Goal: Communication & Community: Answer question/provide support

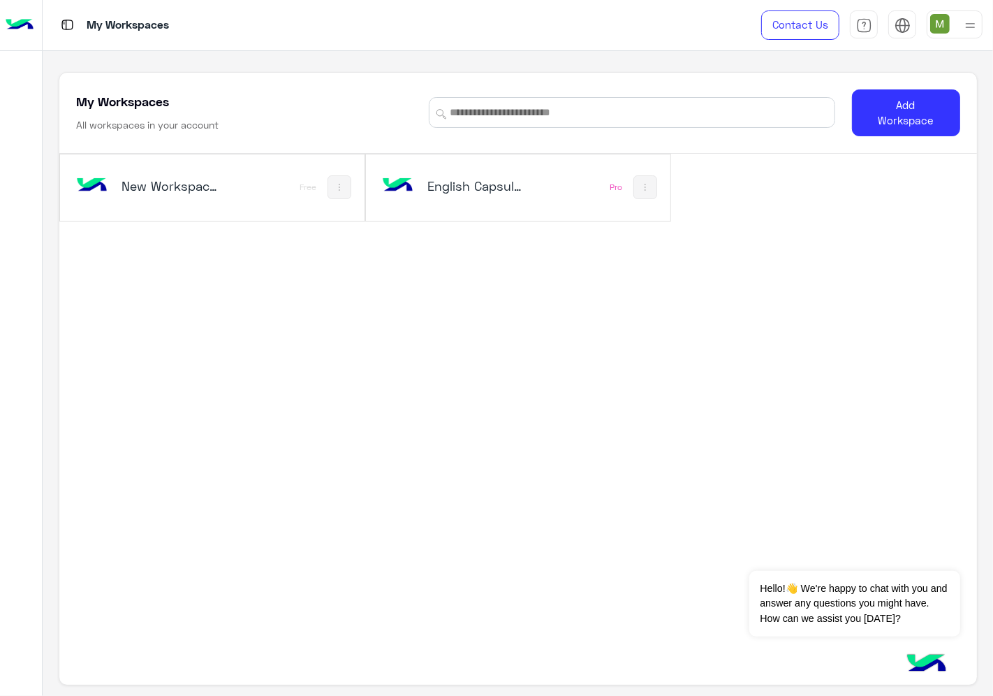
click at [479, 183] on h5 "English Capsules" at bounding box center [477, 185] width 100 height 17
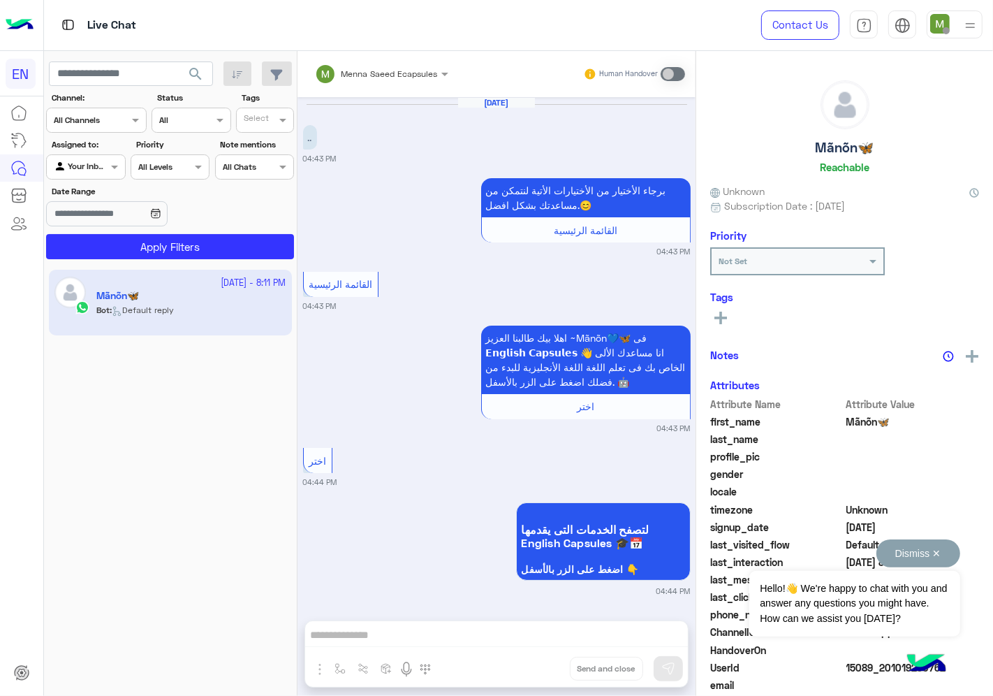
scroll to position [770, 0]
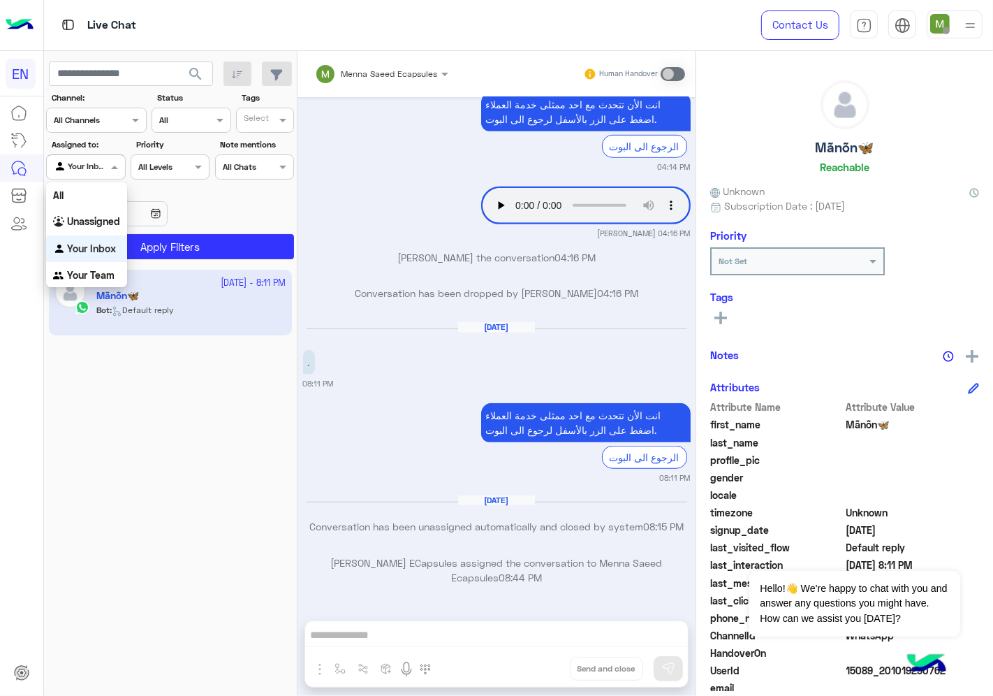
click at [82, 168] on input "text" at bounding box center [70, 165] width 32 height 13
click at [96, 272] on b "Your Team" at bounding box center [90, 275] width 47 height 12
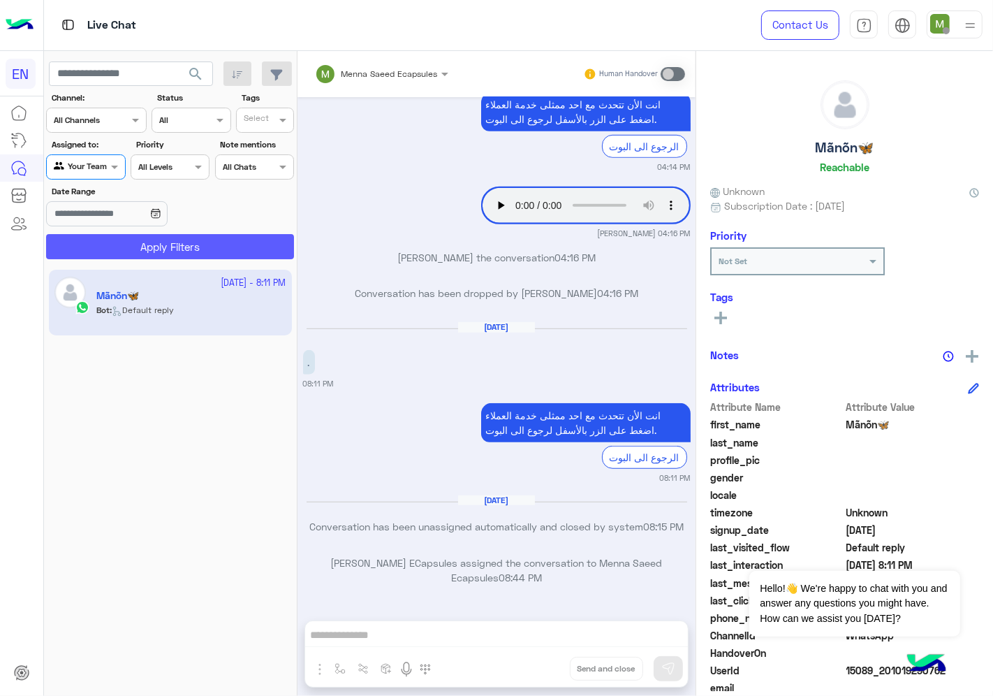
click at [120, 247] on button "Apply Filters" at bounding box center [170, 246] width 248 height 25
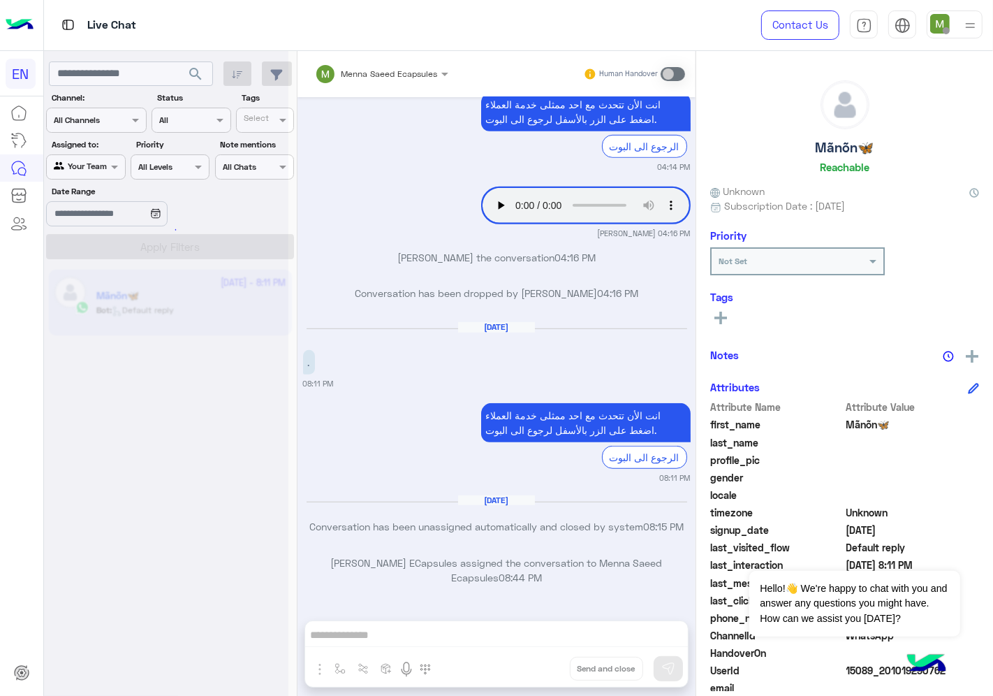
click at [107, 129] on div at bounding box center [166, 354] width 244 height 696
click at [106, 122] on div at bounding box center [166, 354] width 244 height 696
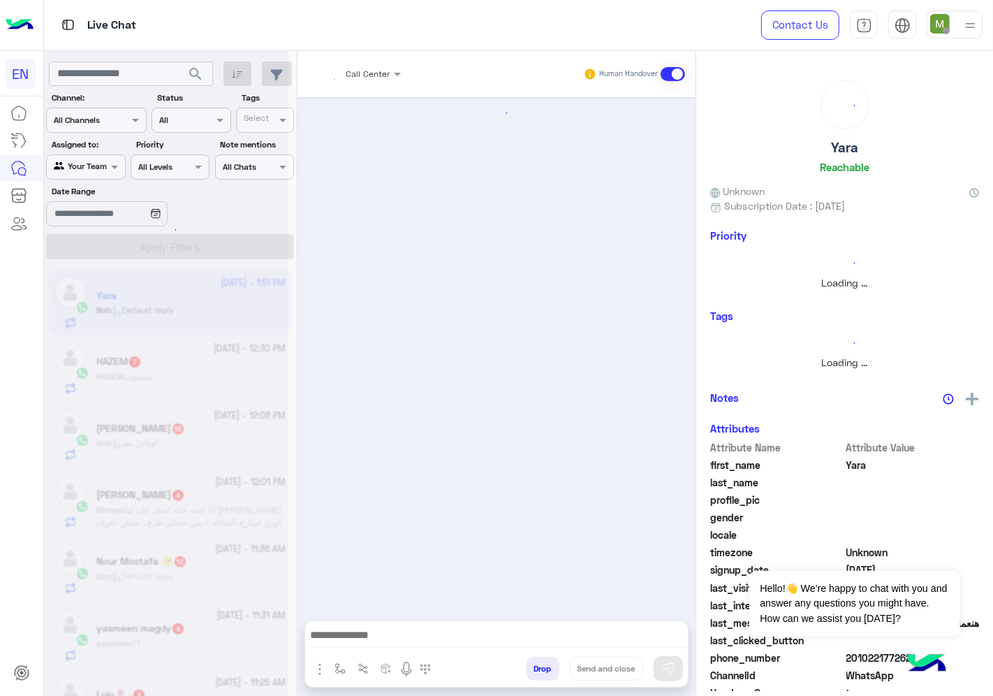
click at [105, 122] on div at bounding box center [166, 354] width 244 height 696
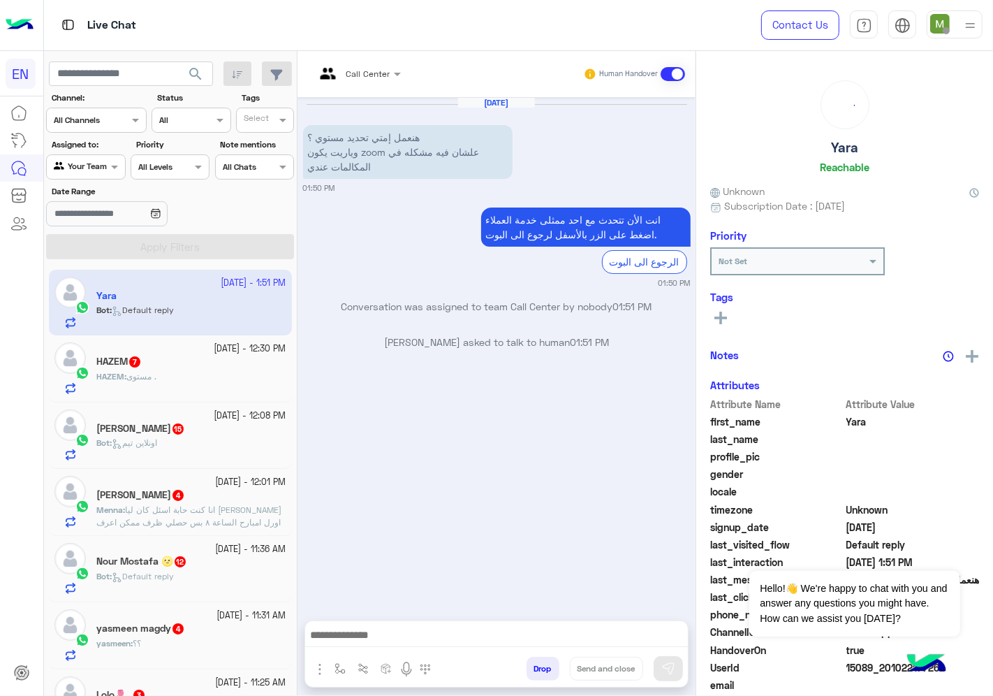
click at [105, 122] on div at bounding box center [96, 118] width 99 height 13
click at [100, 172] on b "WhatsApp" at bounding box center [95, 174] width 48 height 12
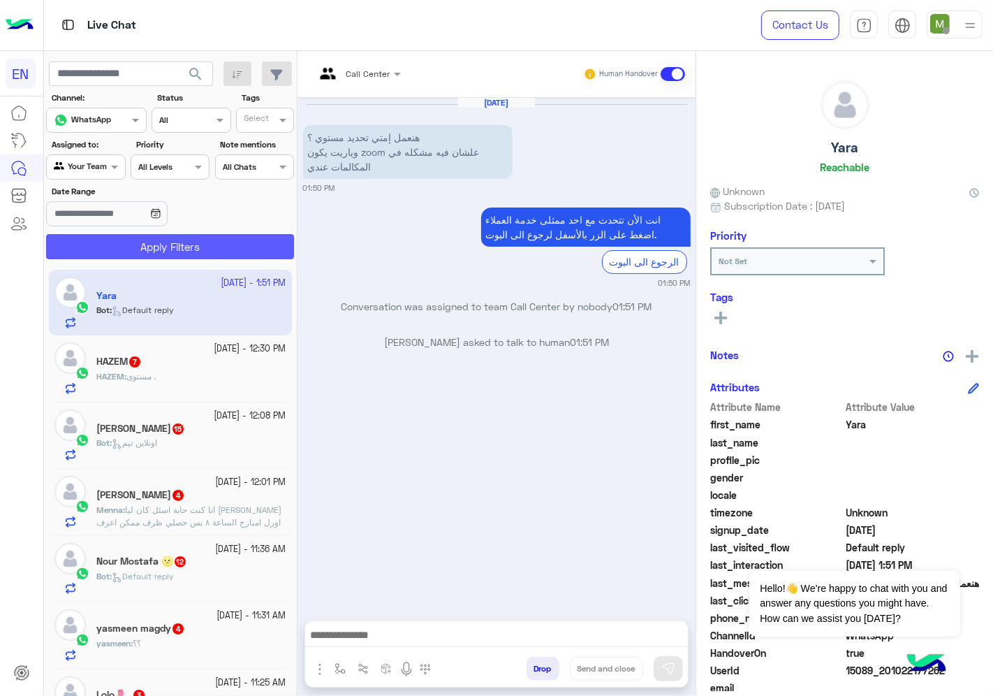
click at [126, 245] on button "Apply Filters" at bounding box center [170, 246] width 248 height 25
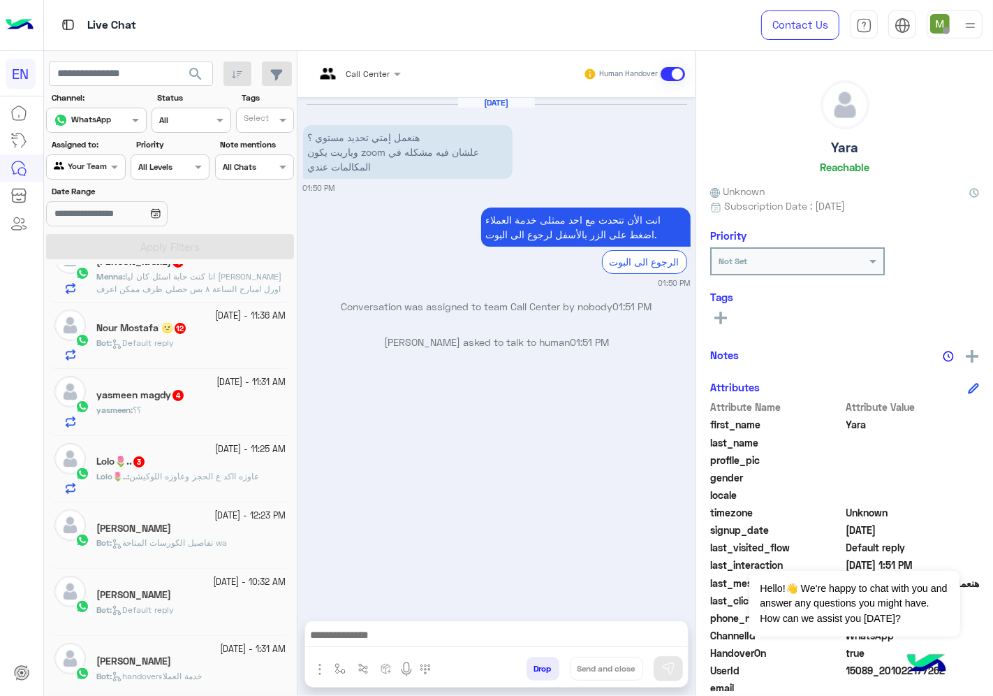
scroll to position [233, 0]
click at [221, 478] on span "عاوزه ااكد ع الحجز وعاوزه اللوكيشن" at bounding box center [194, 477] width 130 height 10
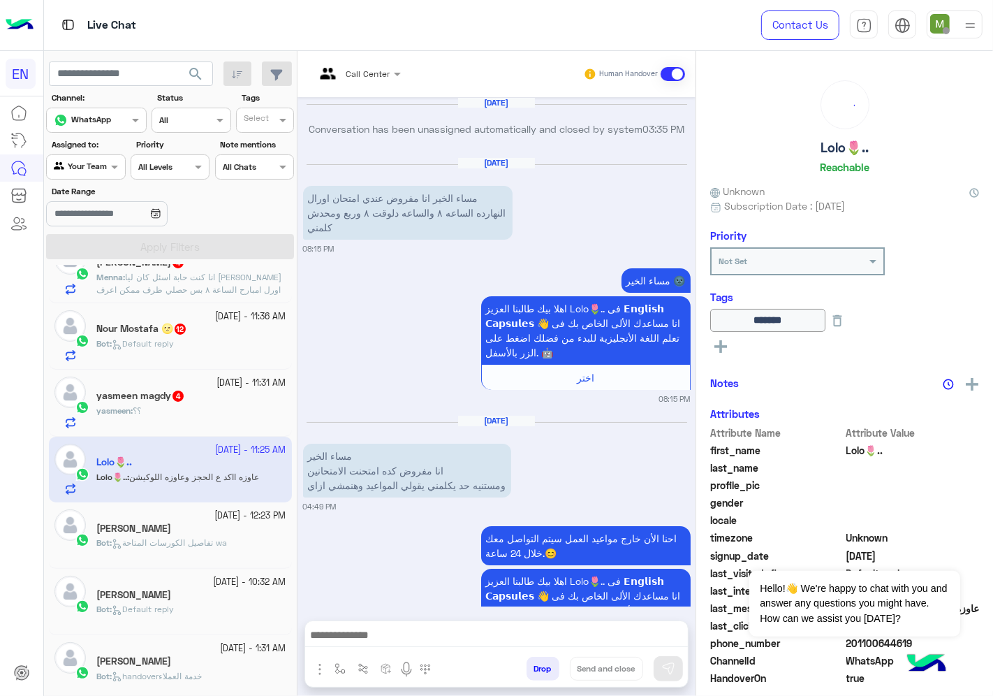
scroll to position [1087, 0]
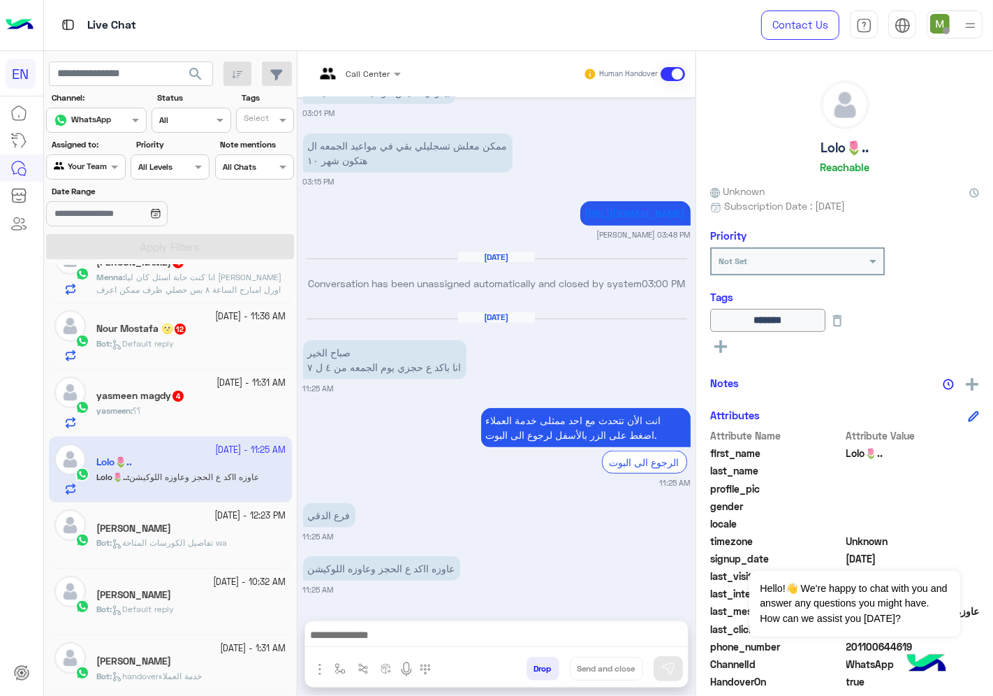
drag, startPoint x: 909, startPoint y: 641, endPoint x: 849, endPoint y: 648, distance: 59.7
click at [849, 648] on span "201100644619" at bounding box center [913, 646] width 133 height 15
copy span "01100644619"
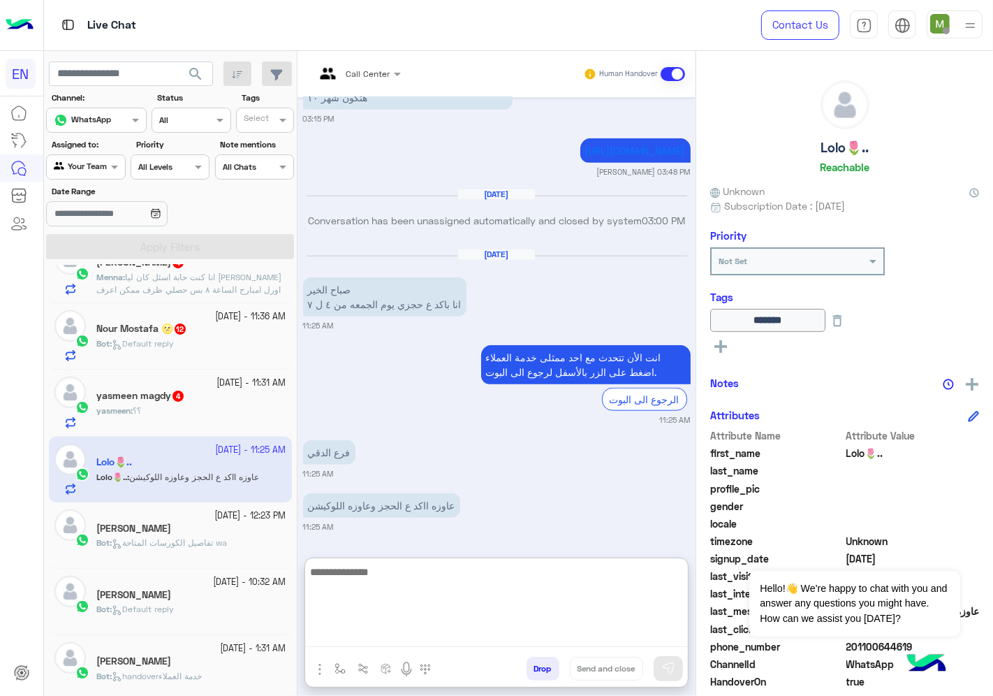
paste textarea "**********"
type textarea "**********"
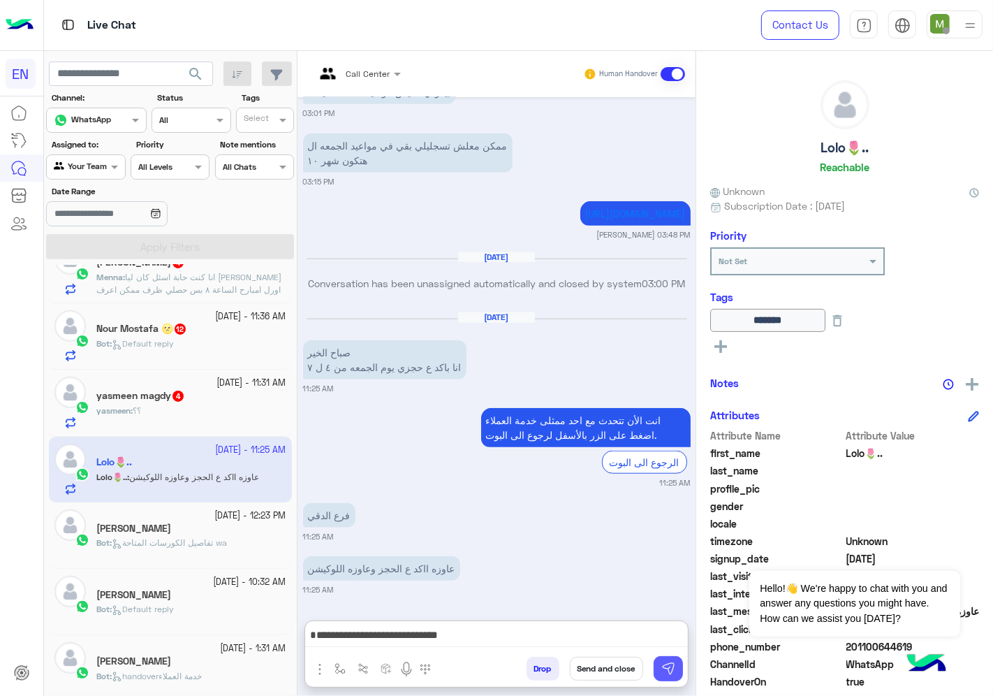
click at [678, 668] on button at bounding box center [668, 668] width 29 height 25
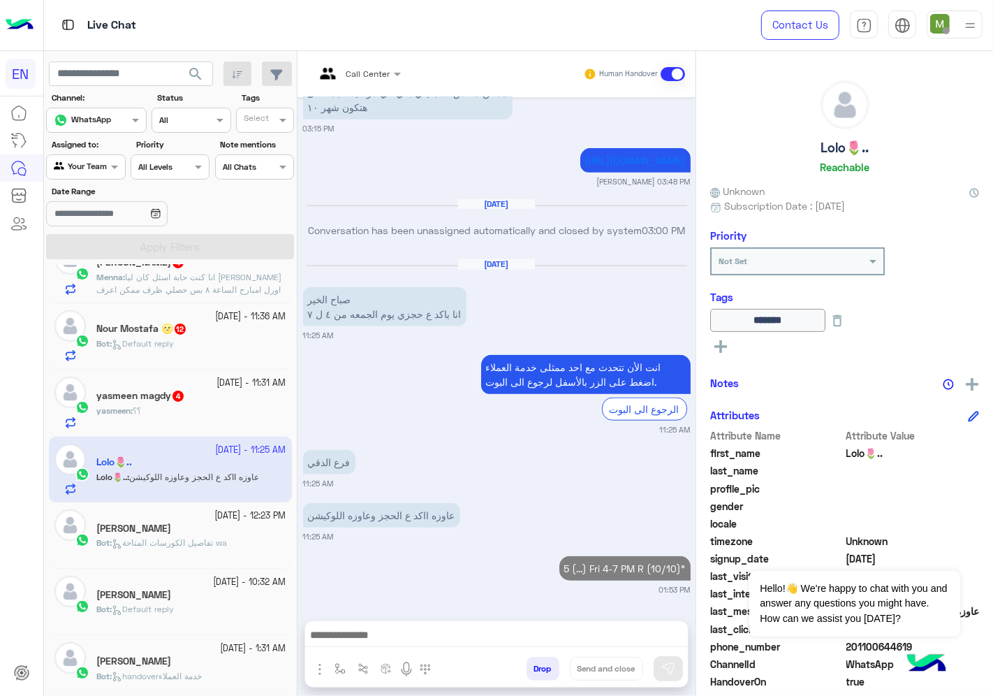
scroll to position [1141, 0]
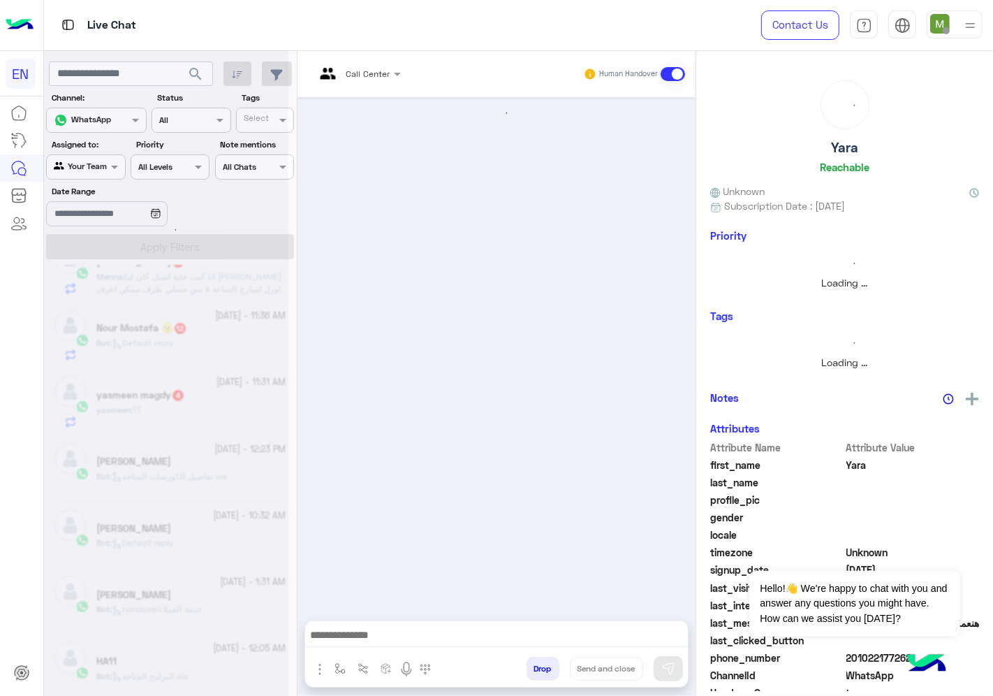
scroll to position [233, 0]
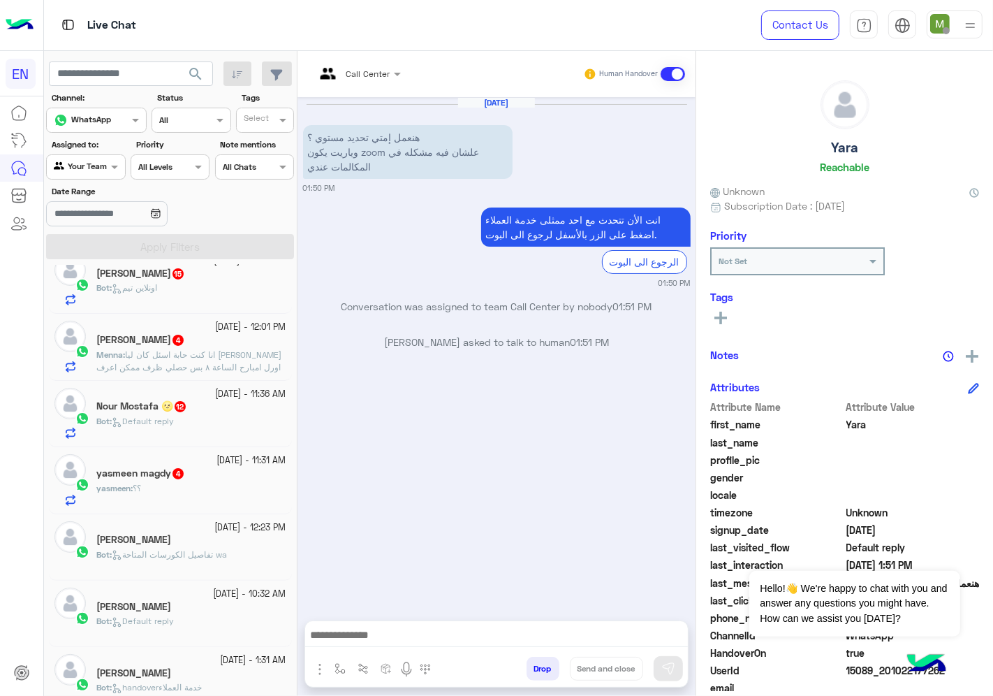
click at [212, 472] on div "yasmeen magdy 4" at bounding box center [191, 474] width 190 height 15
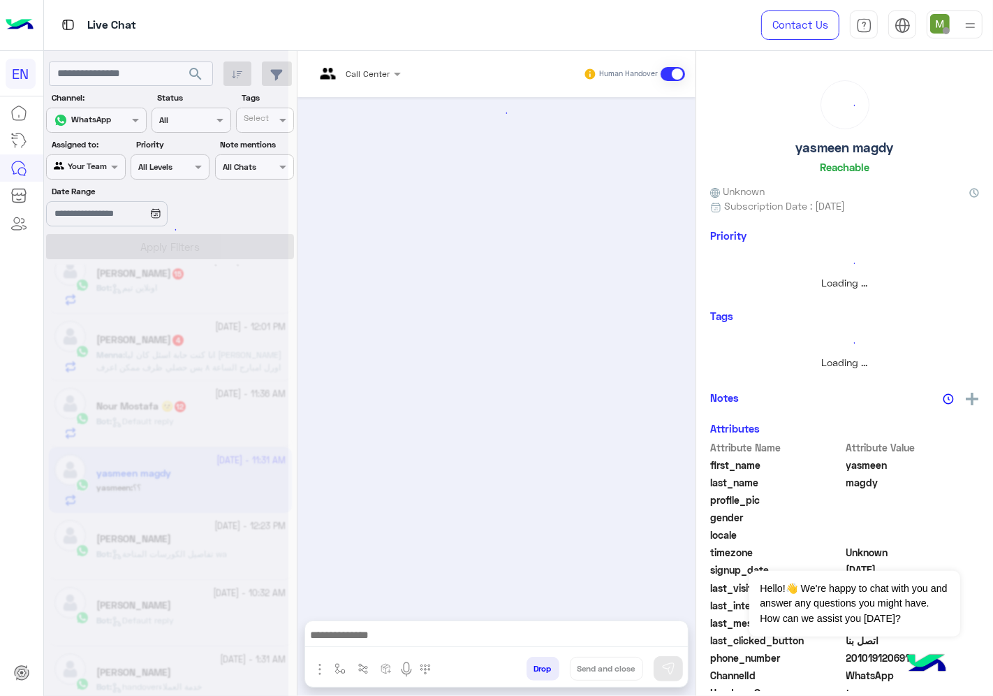
scroll to position [1076, 0]
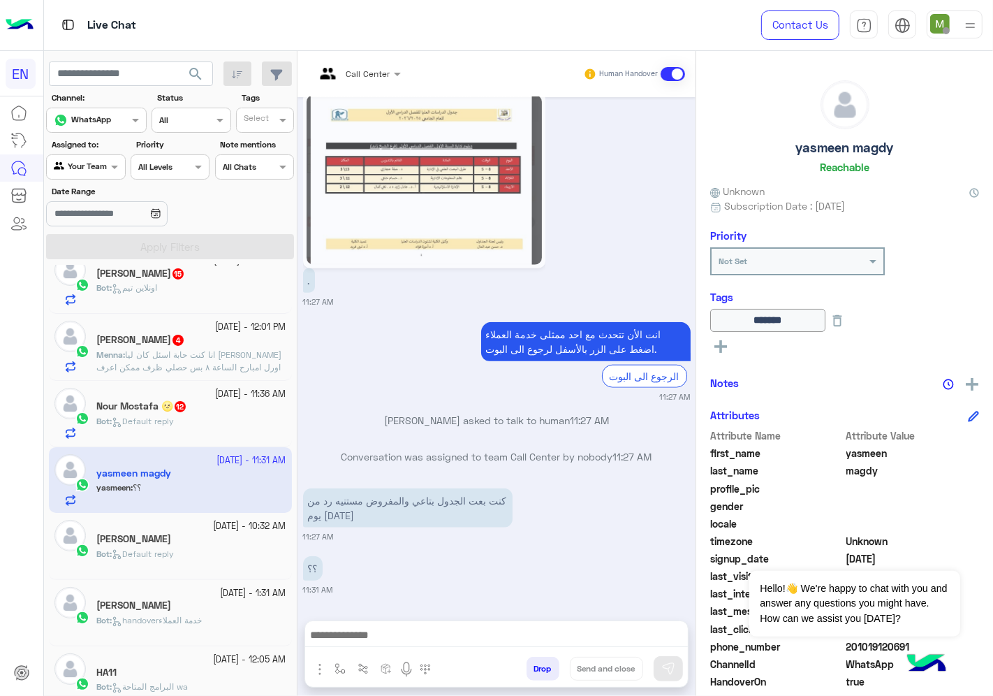
drag, startPoint x: 907, startPoint y: 641, endPoint x: 852, endPoint y: 644, distance: 54.6
click at [852, 644] on span "201019120691" at bounding box center [913, 646] width 133 height 15
copy span "01019120691"
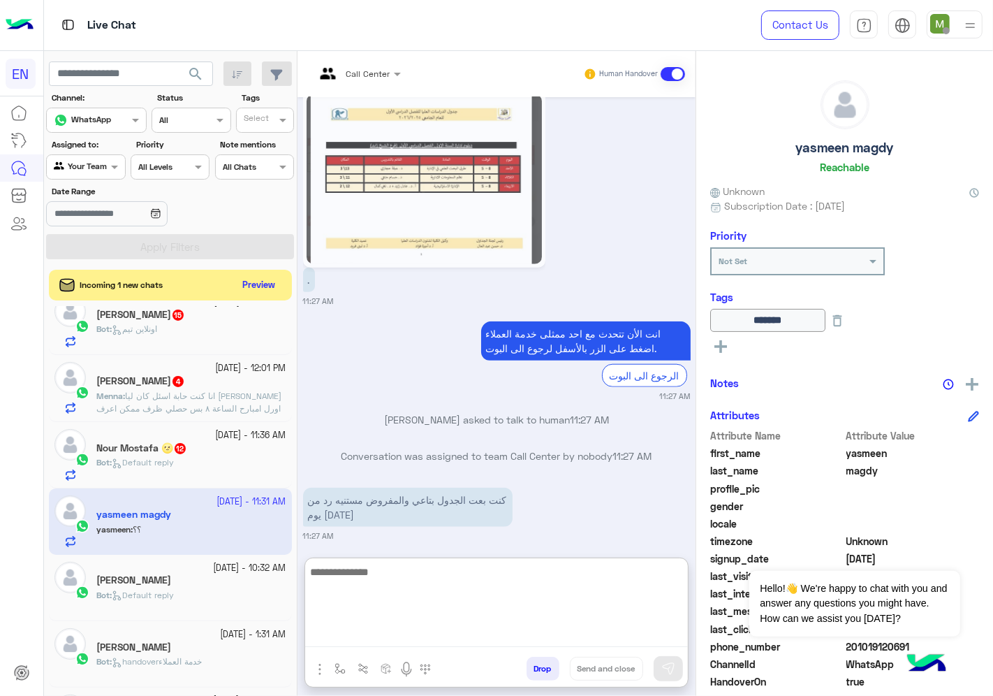
click at [506, 631] on textarea at bounding box center [496, 605] width 383 height 84
type textarea "**********"
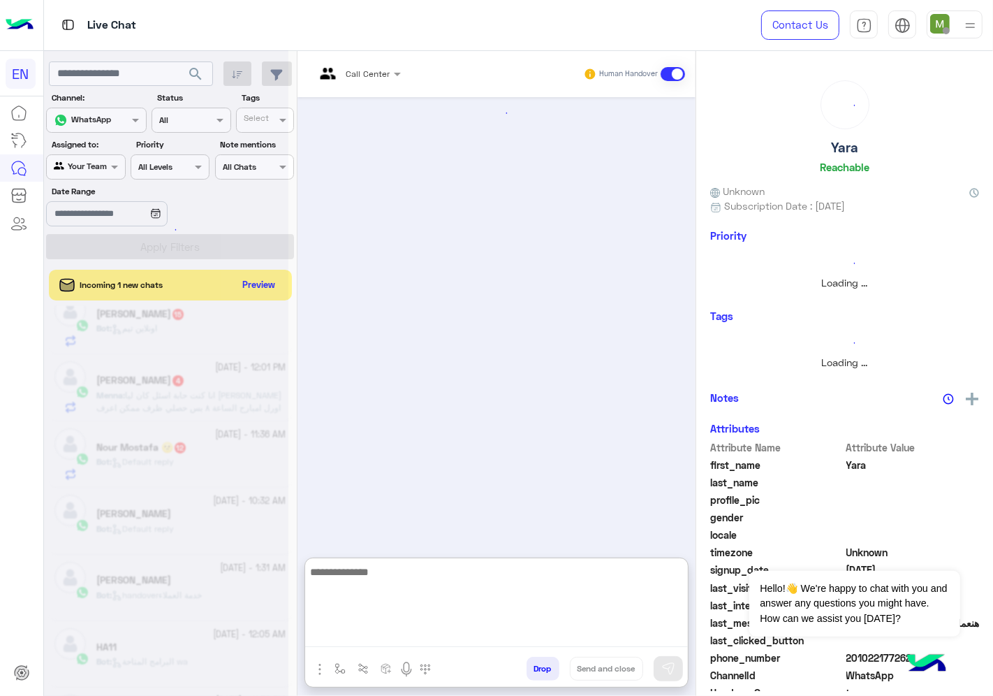
scroll to position [155, 0]
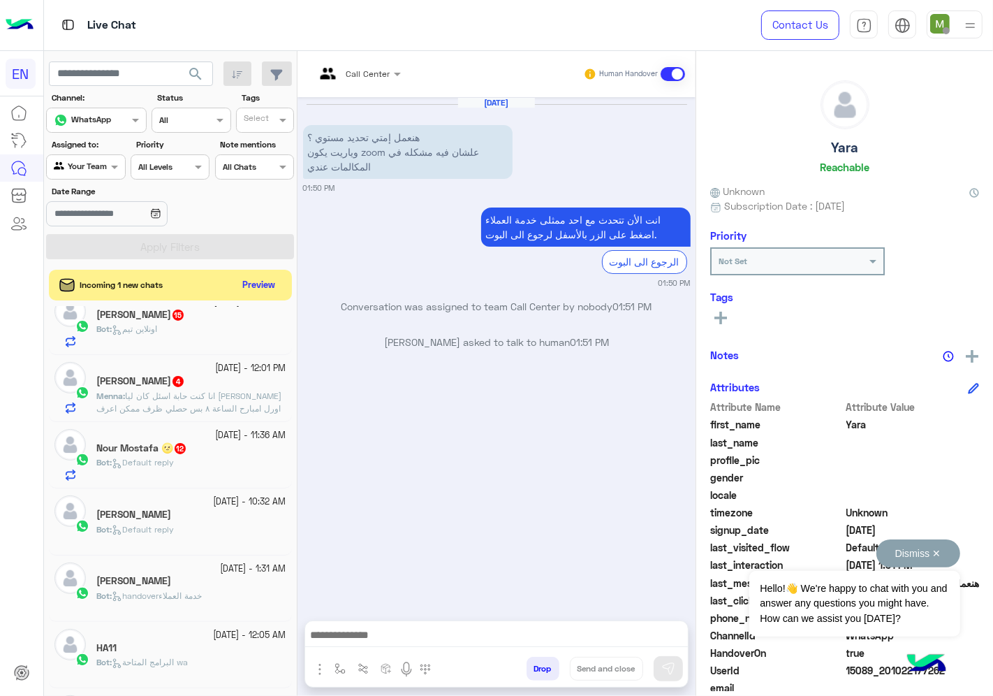
click at [941, 548] on button "Dismiss ✕" at bounding box center [919, 553] width 84 height 28
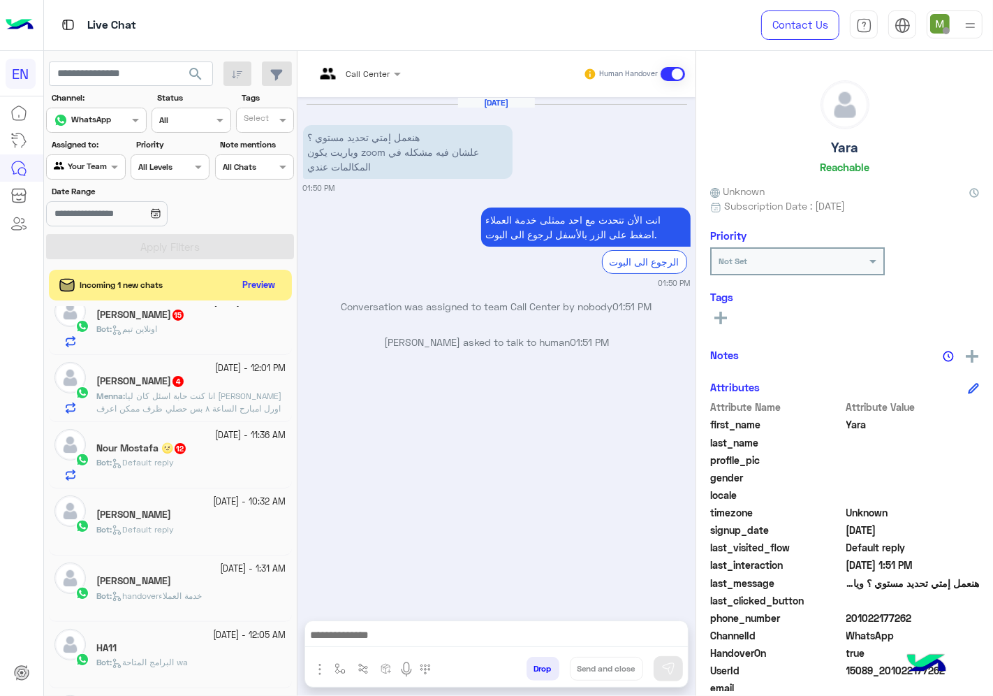
drag, startPoint x: 918, startPoint y: 615, endPoint x: 851, endPoint y: 617, distance: 67.1
click at [851, 617] on span "201022177262" at bounding box center [913, 618] width 133 height 15
copy span "01022177262"
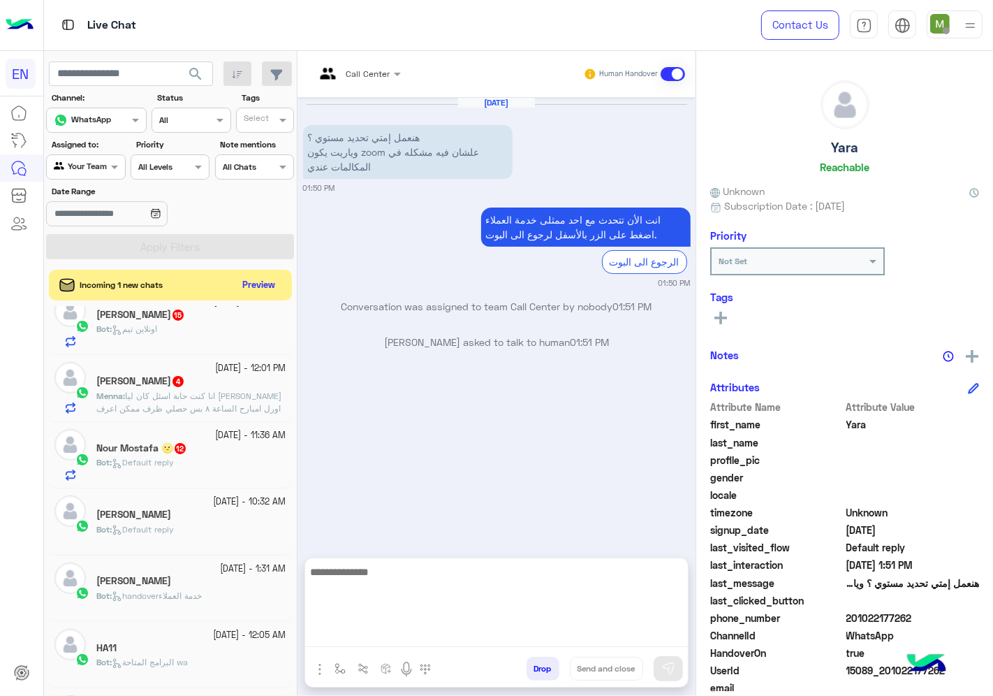
click at [548, 634] on textarea at bounding box center [496, 605] width 383 height 84
type textarea "**********"
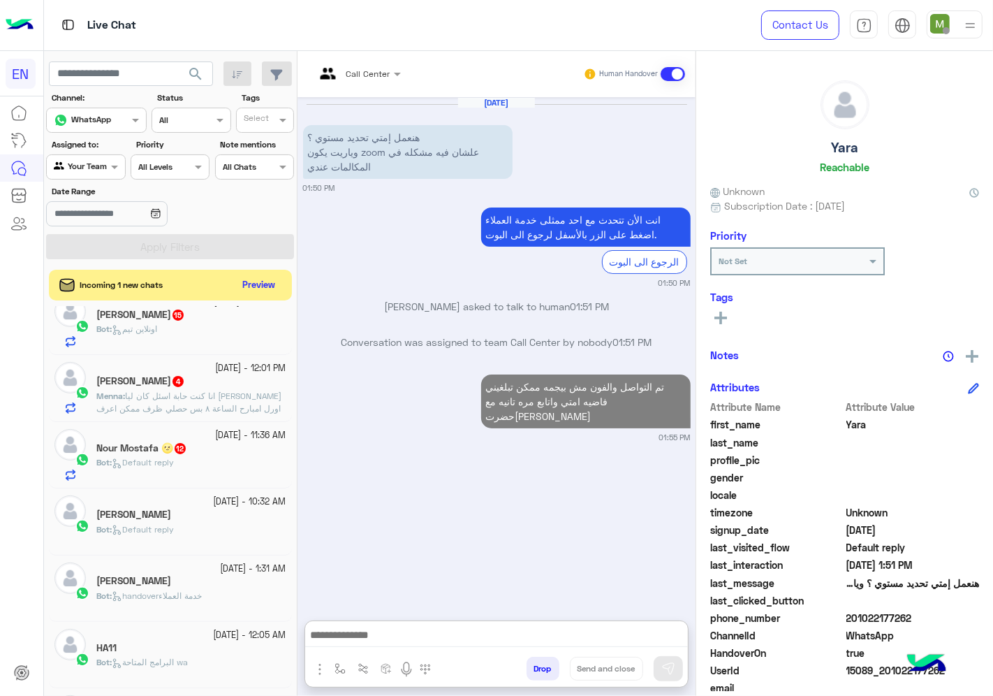
click at [177, 448] on span "12" at bounding box center [180, 447] width 14 height 12
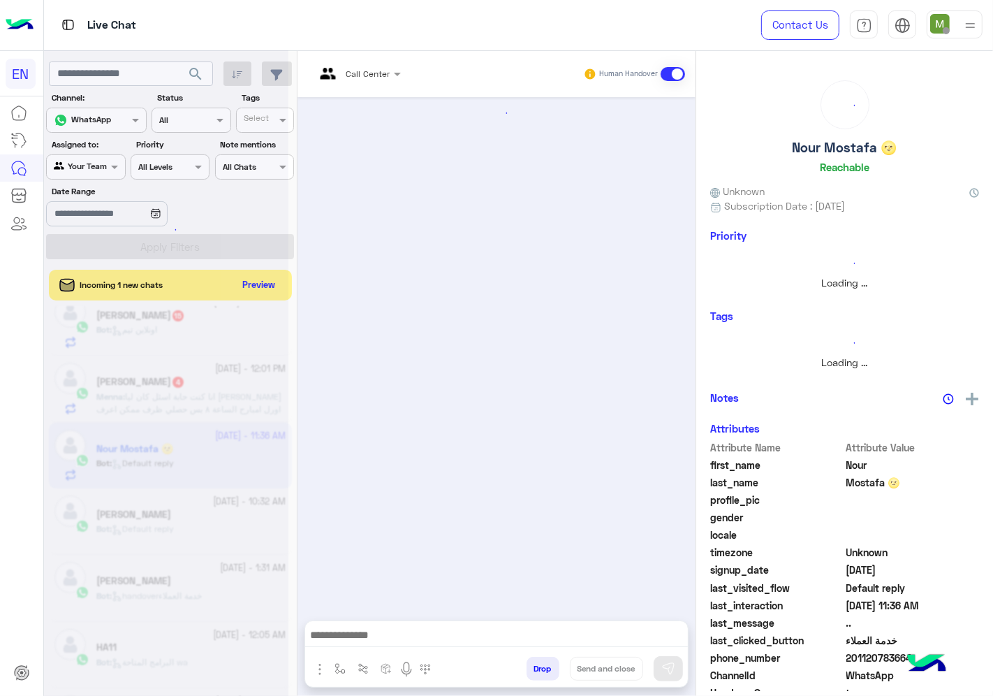
scroll to position [156, 0]
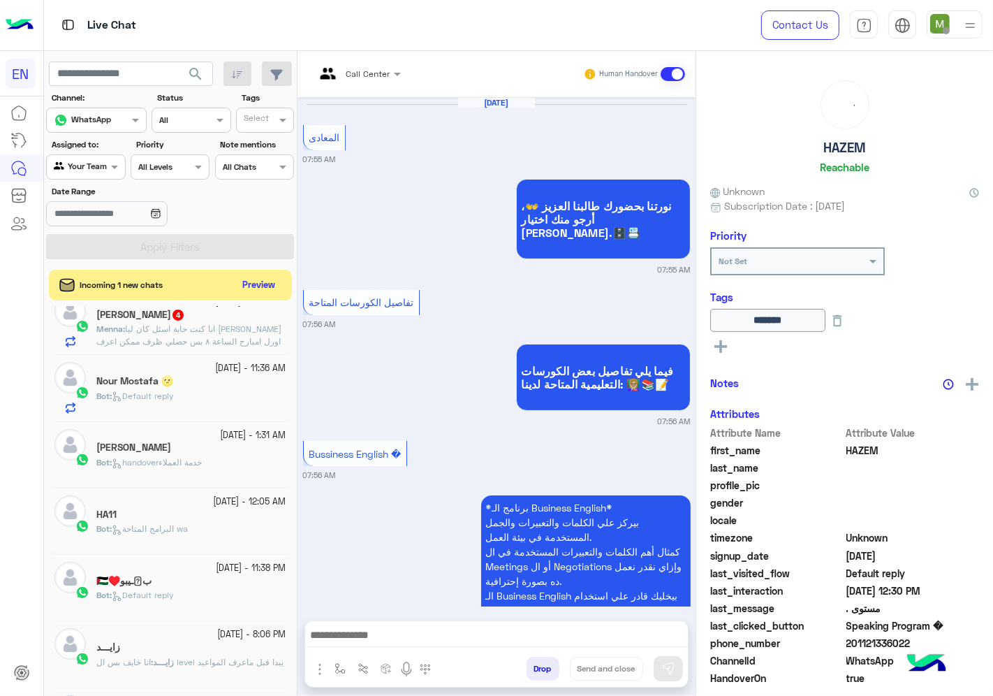
scroll to position [4299, 0]
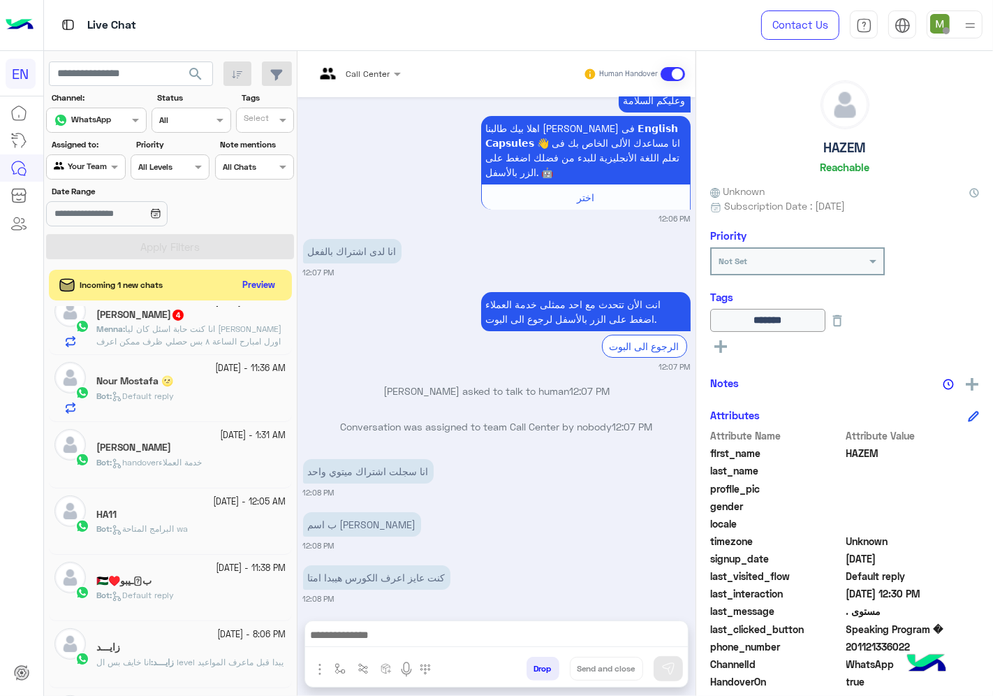
click at [539, 509] on div "ب اسم [PERSON_NAME] 12:08 PM" at bounding box center [497, 530] width 388 height 43
drag, startPoint x: 909, startPoint y: 640, endPoint x: 846, endPoint y: 641, distance: 63.6
click at [847, 641] on span "201121336022" at bounding box center [913, 646] width 133 height 15
copy span "201121336022"
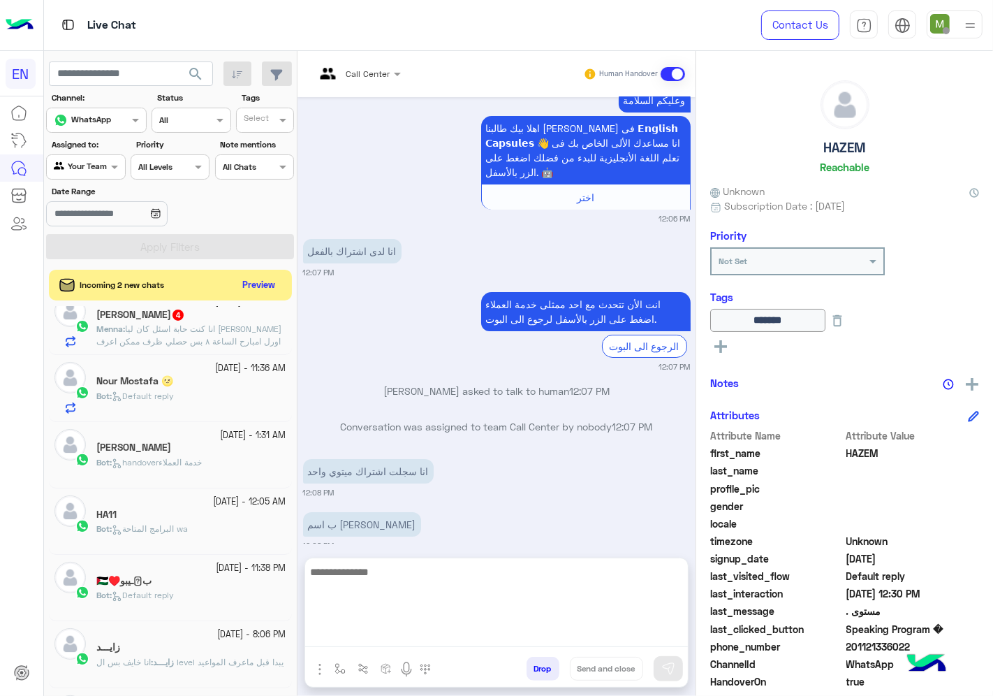
click at [543, 636] on textarea at bounding box center [496, 605] width 383 height 84
type textarea "*"
type textarea "**********"
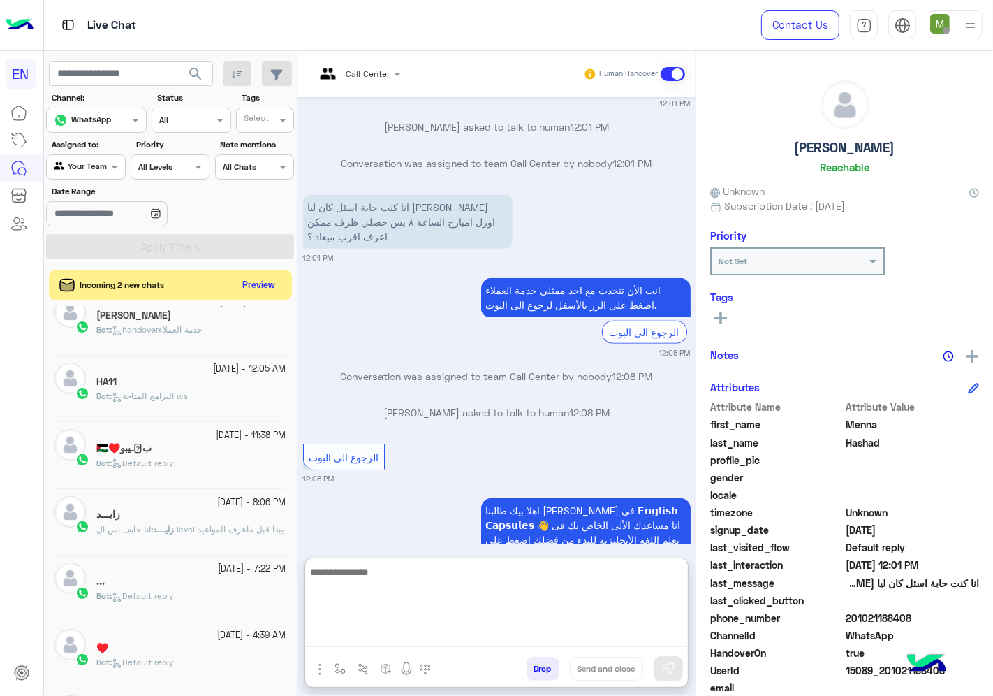
scroll to position [2129, 0]
